Goal: Task Accomplishment & Management: Manage account settings

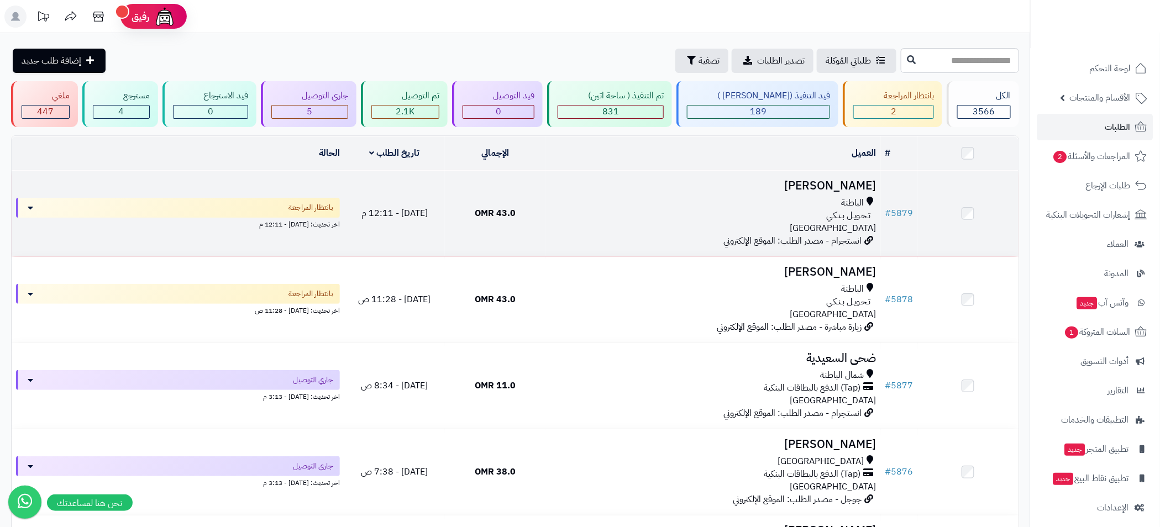
scroll to position [248, 0]
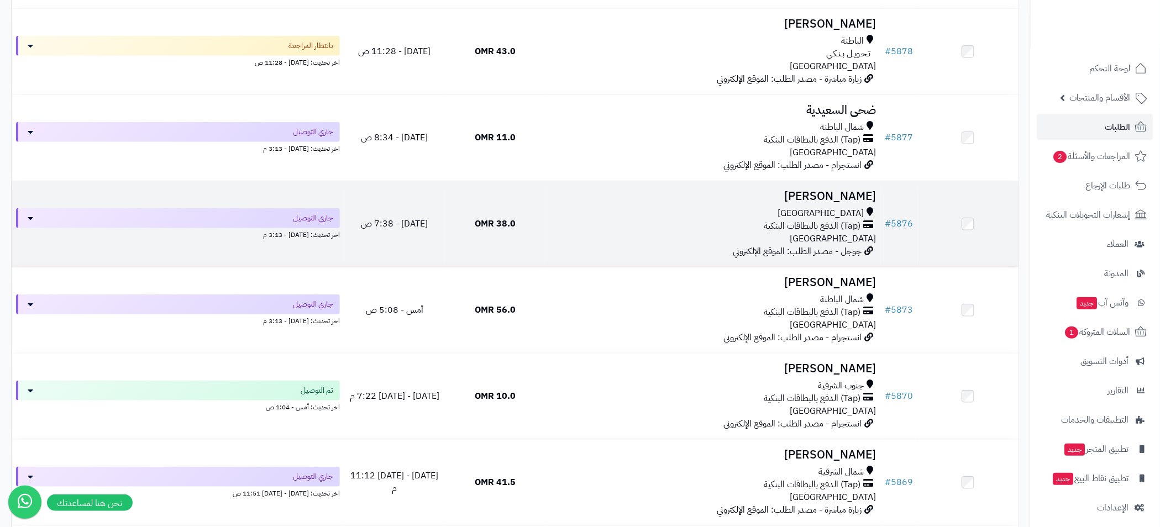
click at [618, 204] on td "[PERSON_NAME] مسقط (Tap) الدفع بالبطاقات البنكية عمان جوجل - مصدر الطلب: الموقع…" at bounding box center [712, 224] width 335 height 86
click at [620, 211] on div "[GEOGRAPHIC_DATA]" at bounding box center [713, 213] width 327 height 13
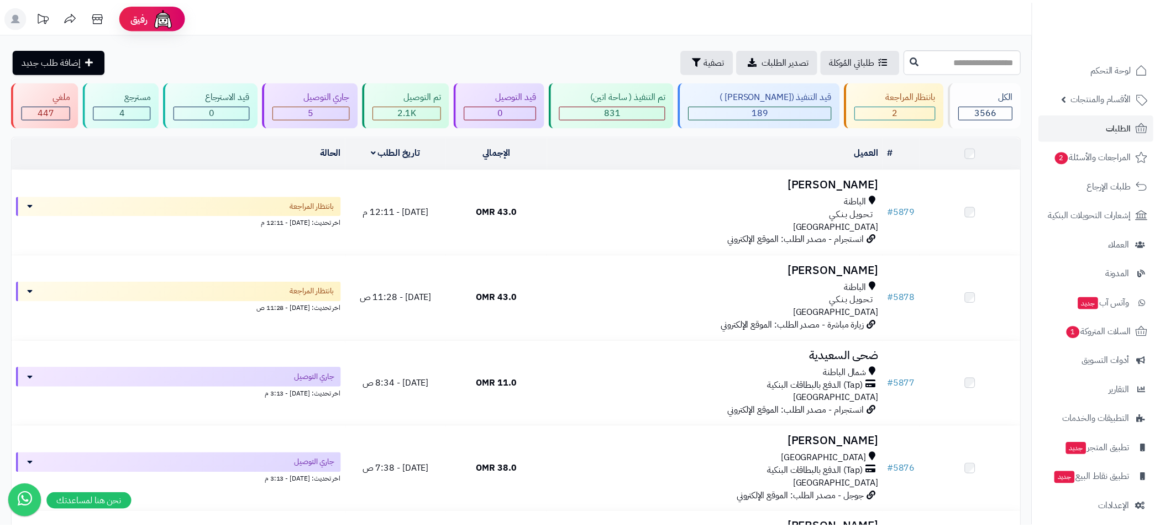
scroll to position [248, 0]
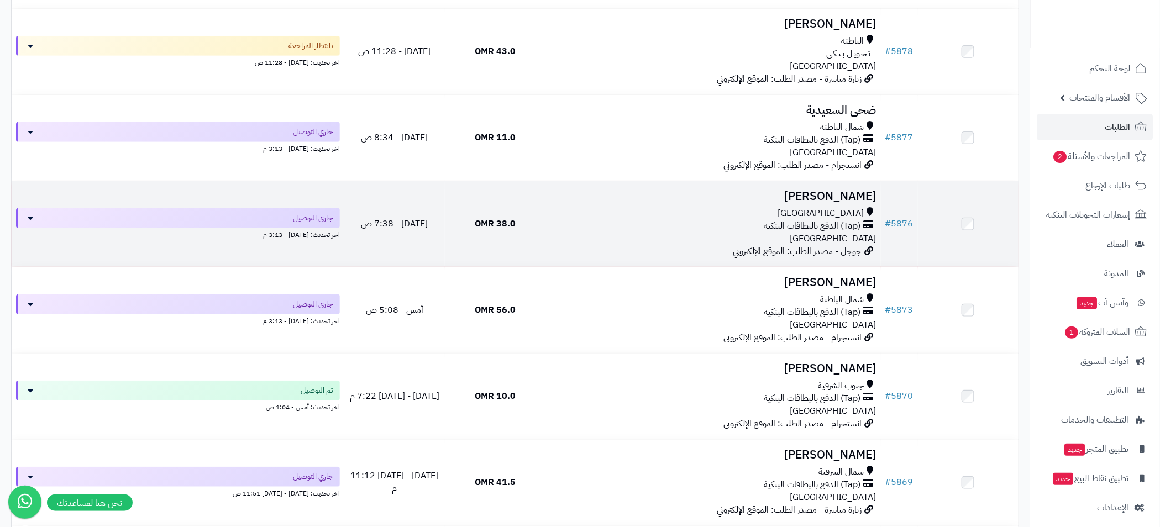
click at [737, 190] on h3 "سعد الهاشمي" at bounding box center [713, 196] width 327 height 13
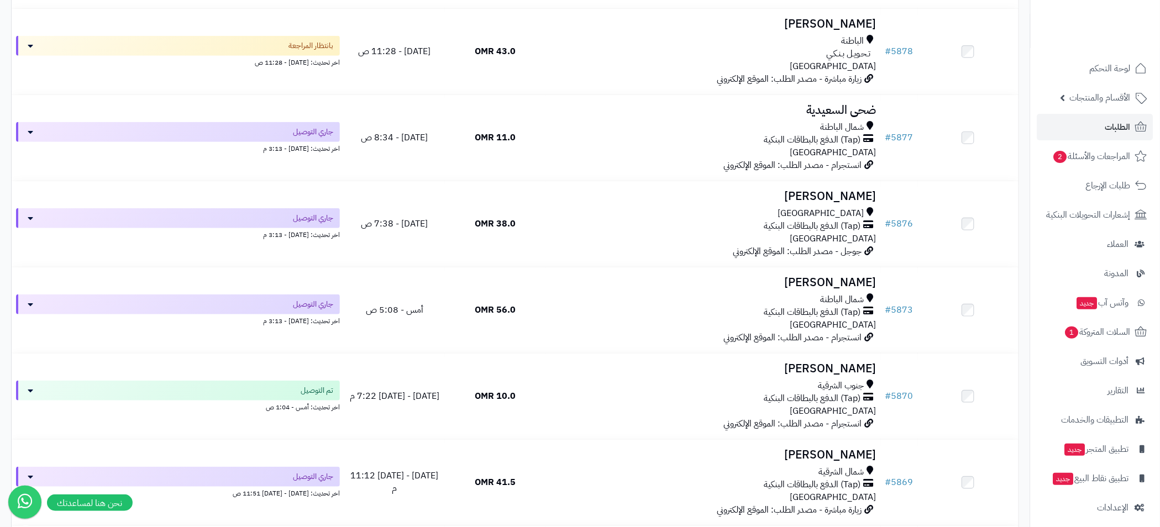
scroll to position [248, 0]
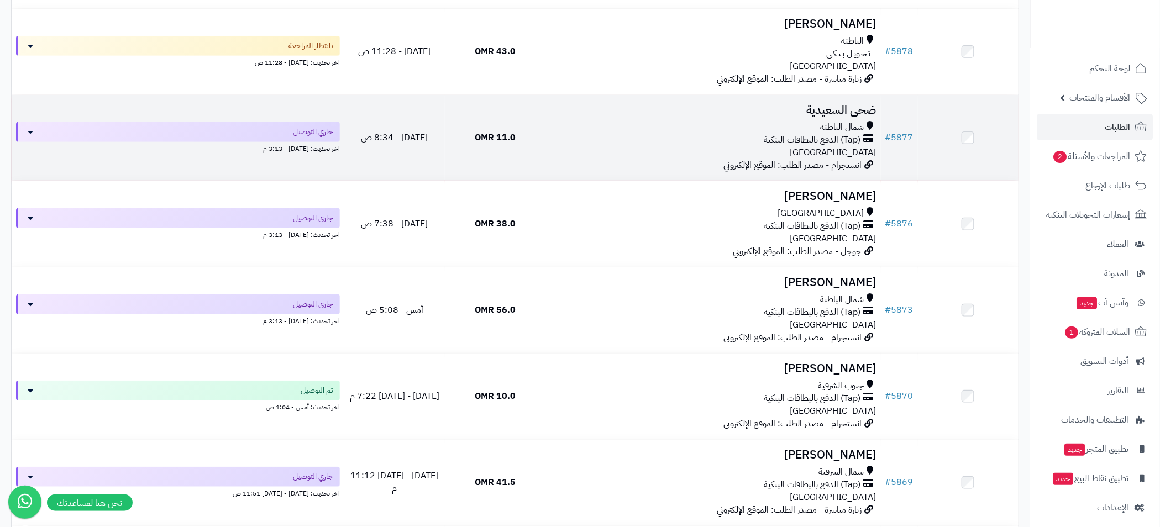
click at [583, 145] on div "شمال الباطنة (Tap) الدفع بالبطاقات البنكية عمان" at bounding box center [713, 140] width 327 height 38
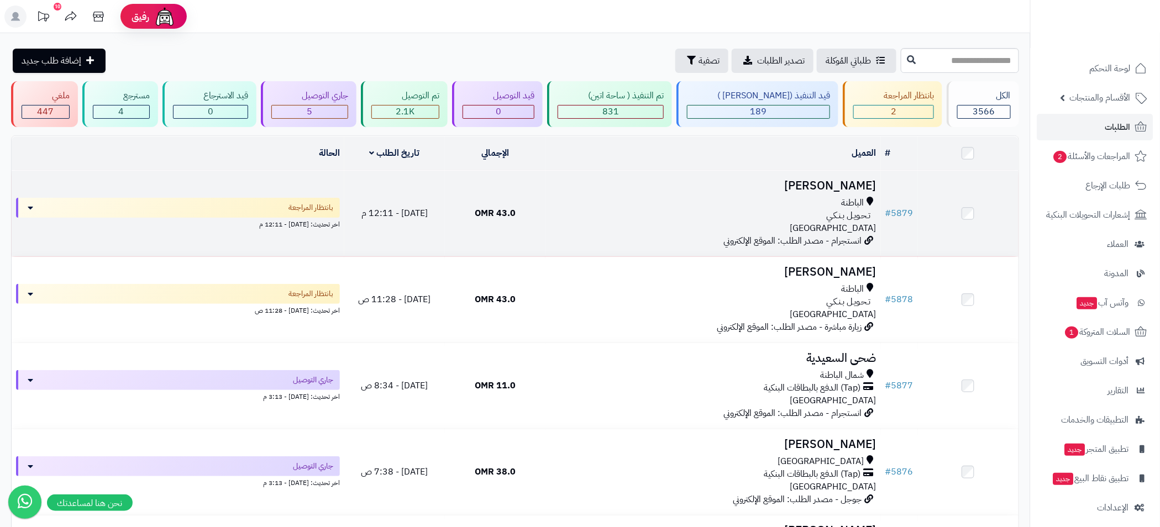
click at [762, 191] on td "أم [PERSON_NAME] تـحـويـل بـنـكـي [GEOGRAPHIC_DATA] انستجرام - مصدر الطلب: المو…" at bounding box center [712, 214] width 335 height 86
click at [729, 197] on div "الباطنة" at bounding box center [713, 203] width 327 height 13
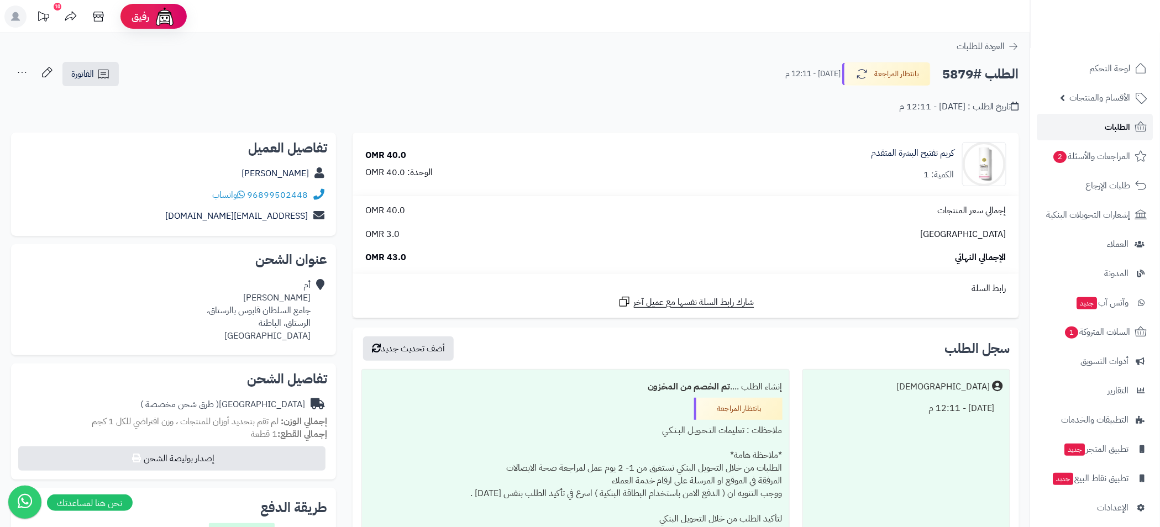
click at [1119, 123] on span "الطلبات" at bounding box center [1117, 126] width 25 height 15
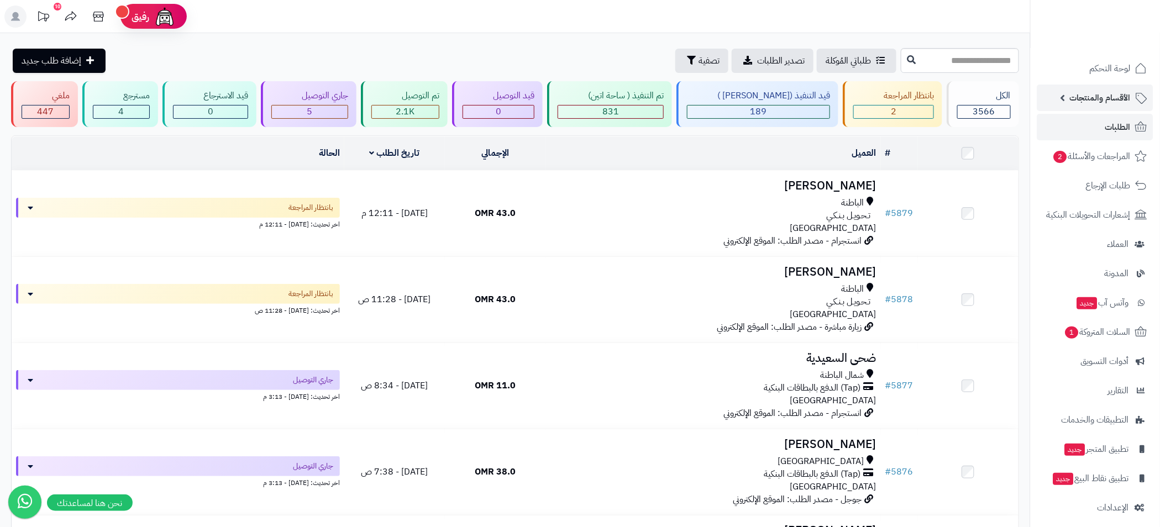
click at [1075, 99] on span "الأقسام والمنتجات" at bounding box center [1100, 97] width 61 height 15
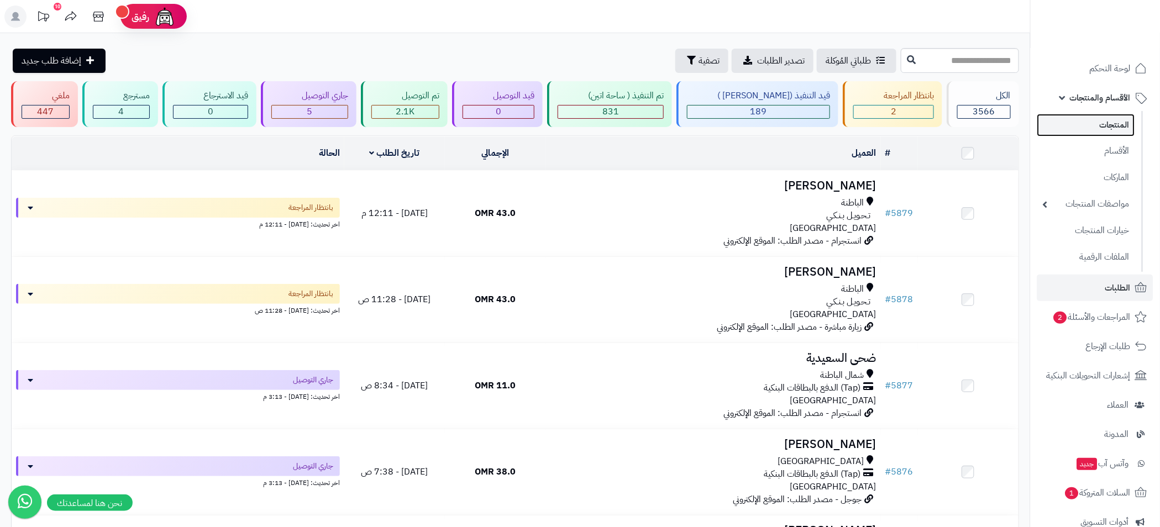
click at [1113, 131] on link "المنتجات" at bounding box center [1086, 125] width 98 height 23
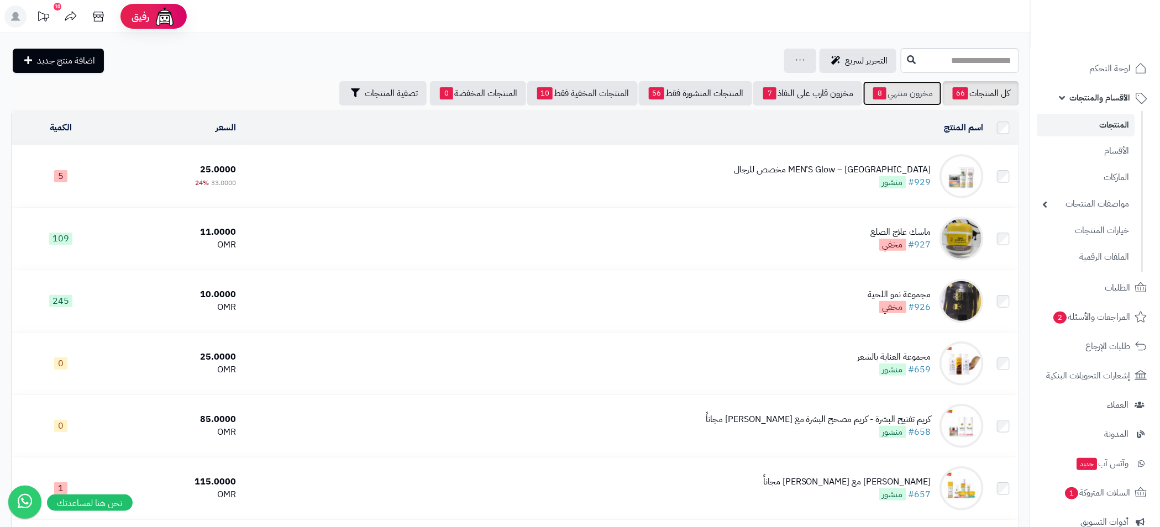
click at [914, 99] on link "مخزون منتهي 8" at bounding box center [902, 93] width 78 height 24
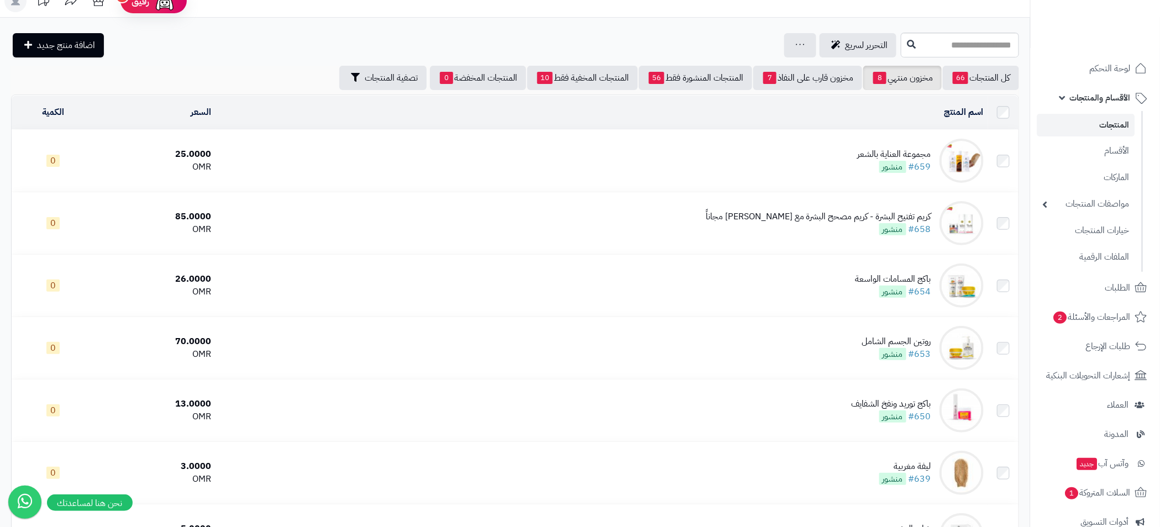
scroll to position [12, 0]
